Goal: Task Accomplishment & Management: Manage account settings

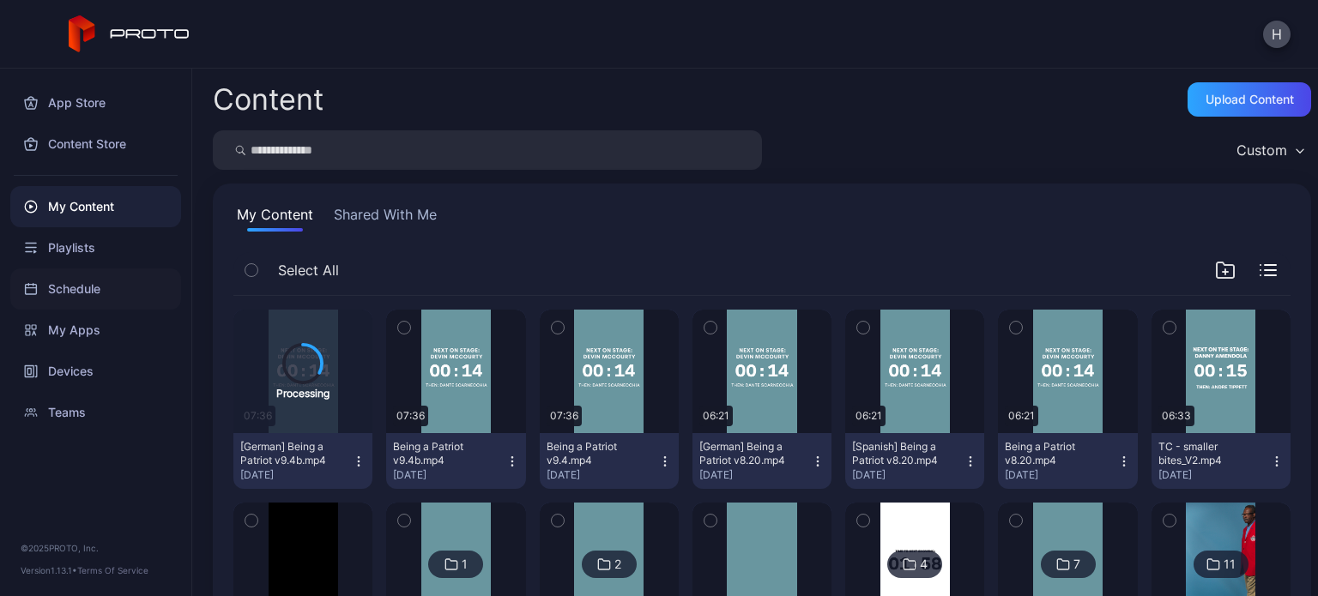
click at [72, 283] on div "Schedule" at bounding box center [95, 289] width 171 height 41
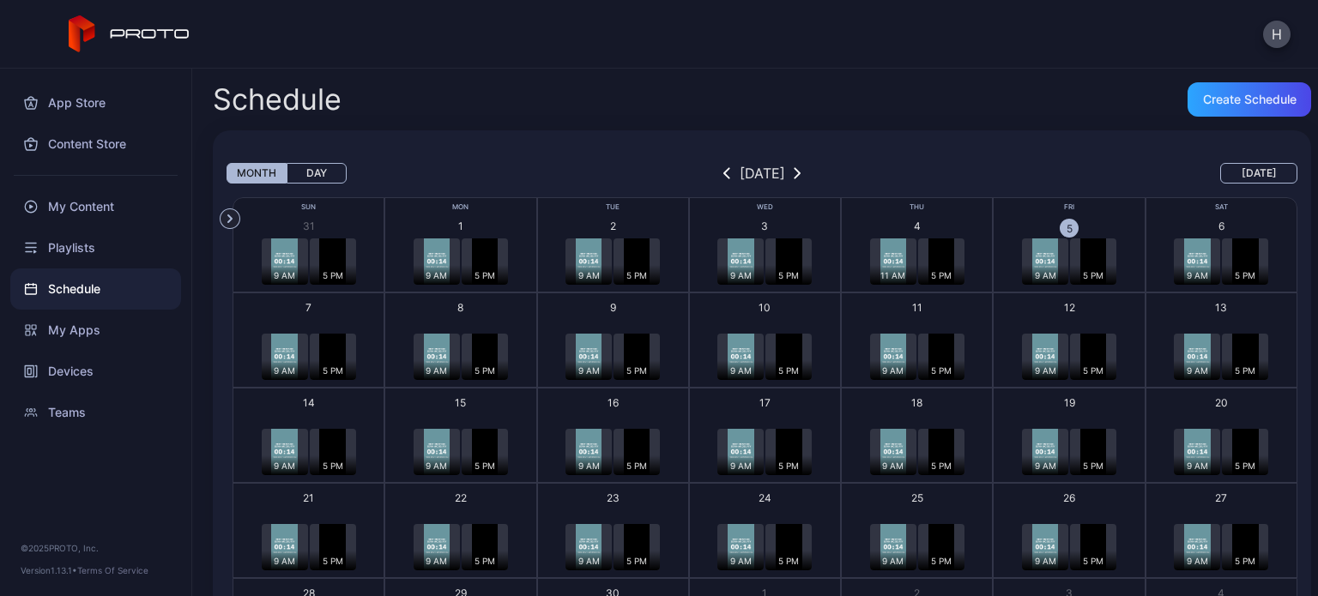
click at [1218, 224] on div "6" at bounding box center [1221, 226] width 6 height 15
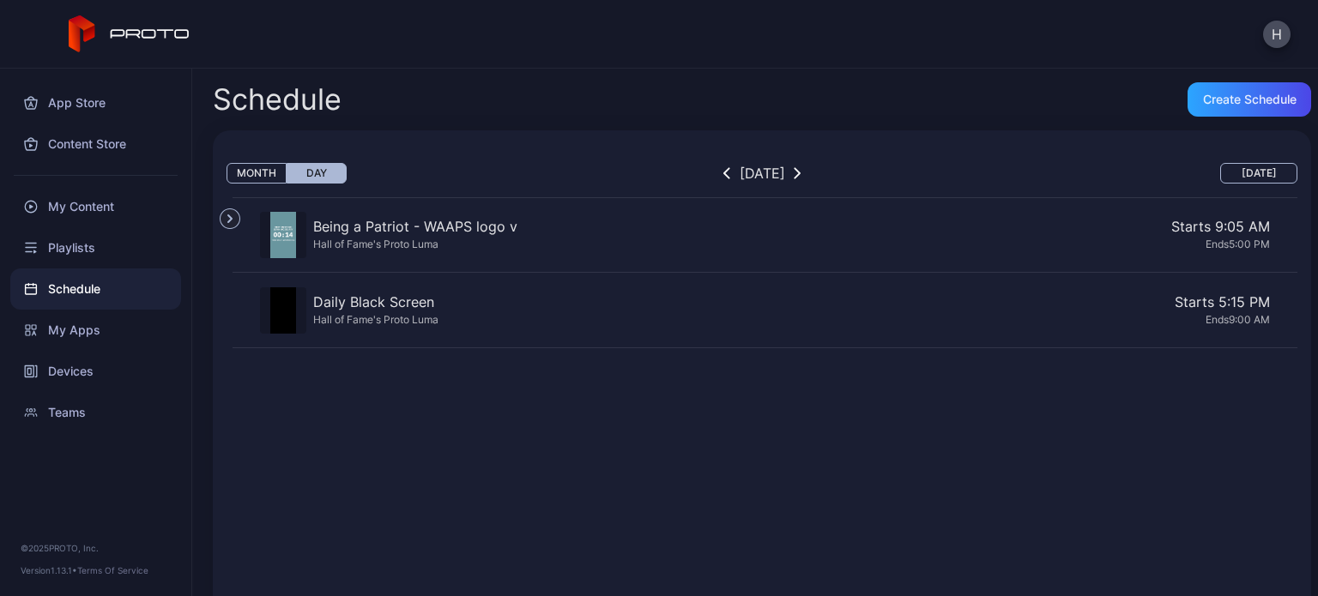
click at [474, 230] on div "Being a Patriot - WAAPS logo v" at bounding box center [415, 226] width 204 height 21
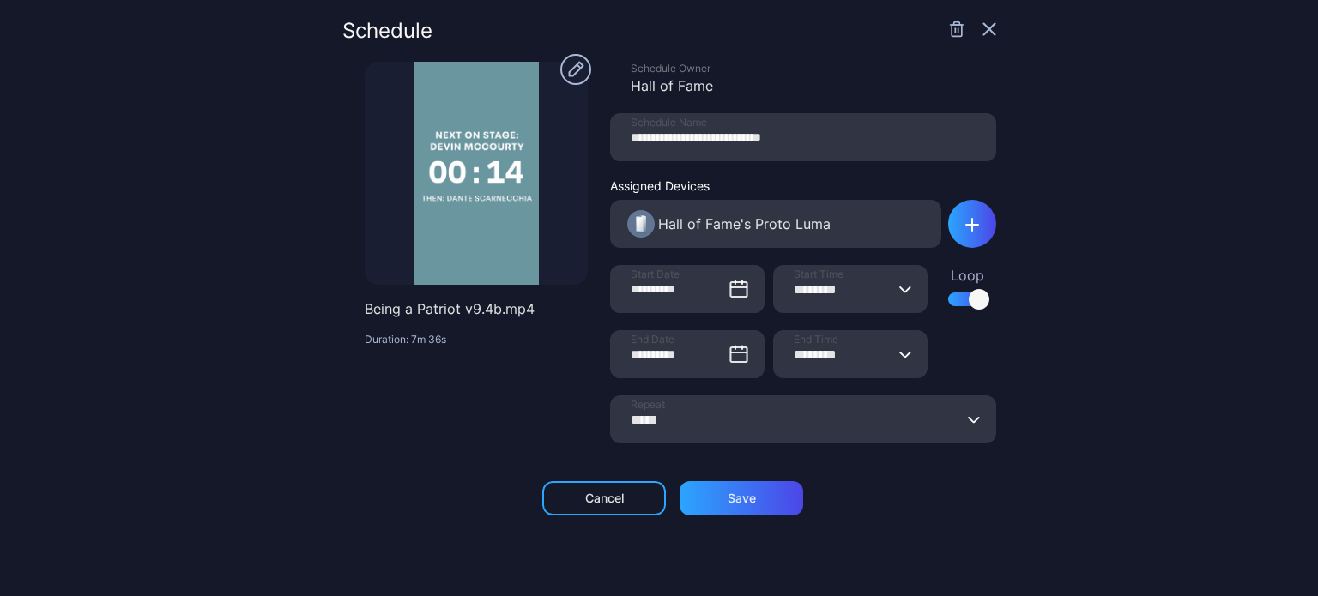
click at [984, 27] on icon "button" at bounding box center [989, 29] width 11 height 11
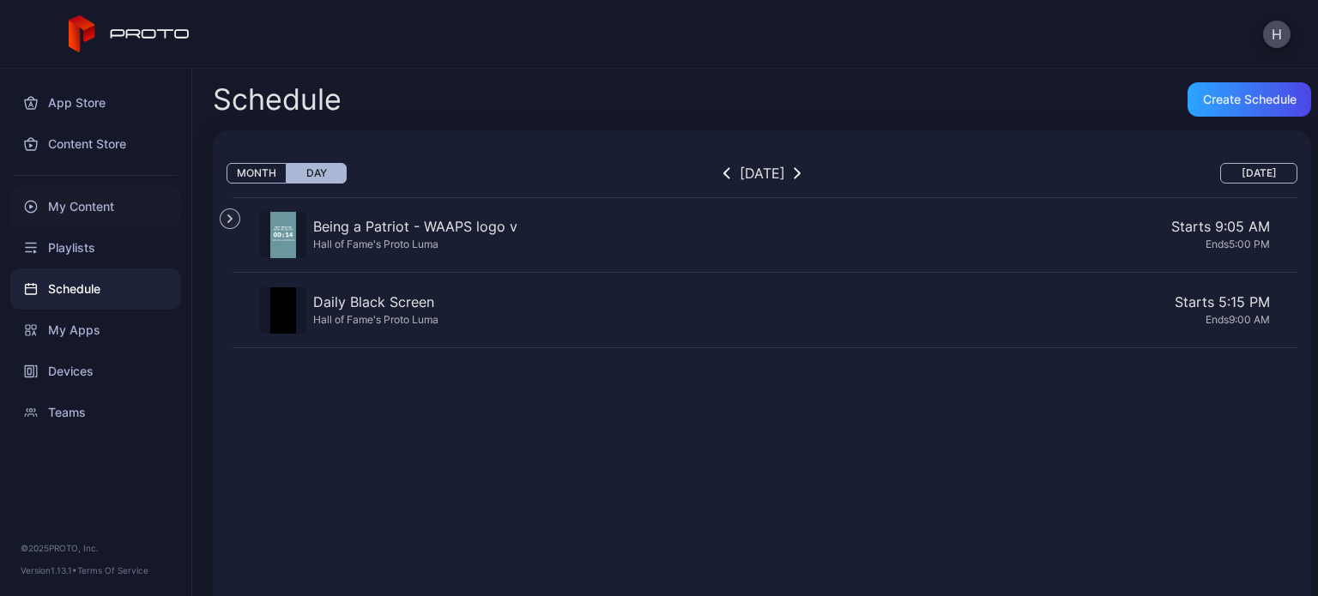
click at [89, 209] on div "My Content" at bounding box center [95, 206] width 171 height 41
